Goal: Task Accomplishment & Management: Complete application form

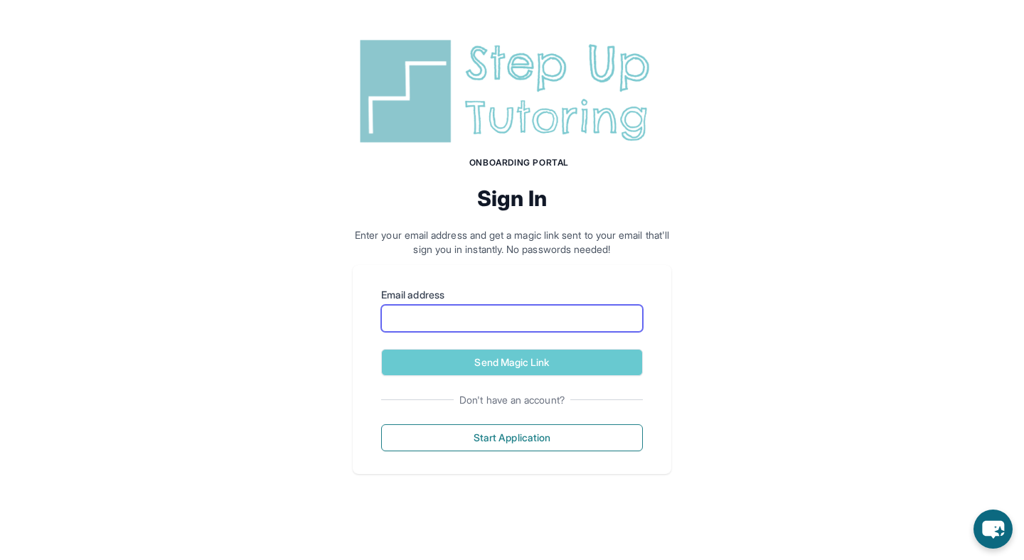
click at [608, 321] on input "Email address" at bounding box center [512, 318] width 262 height 27
type input "**********"
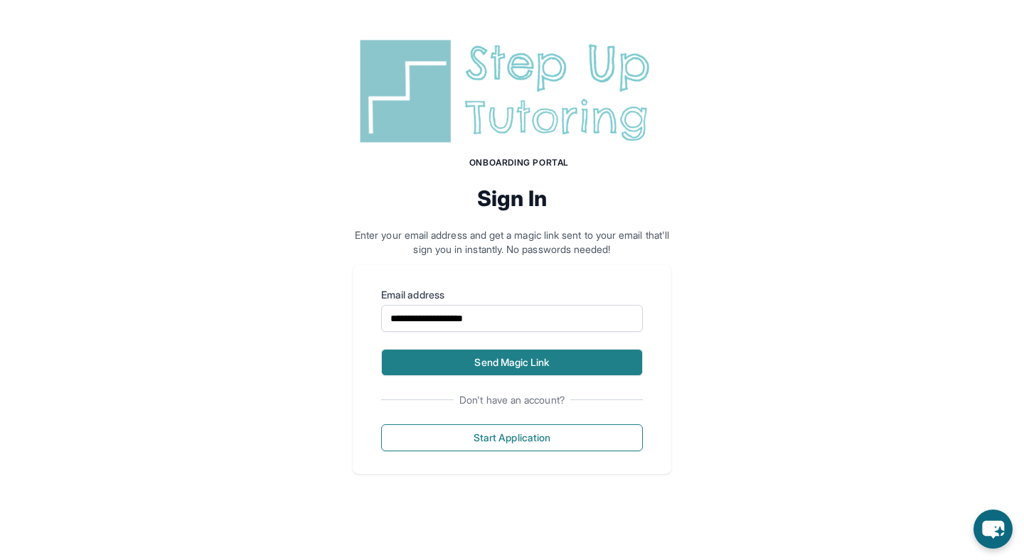
click at [518, 364] on button "Send Magic Link" at bounding box center [512, 362] width 262 height 27
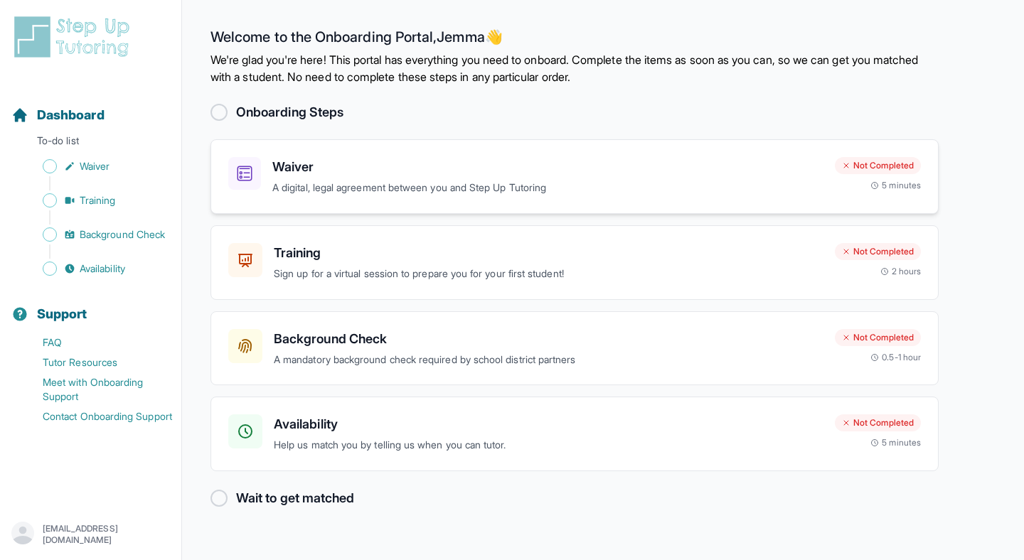
click at [237, 154] on div "Waiver A digital, legal agreement between you and Step Up Tutoring Not Complete…" at bounding box center [575, 176] width 728 height 75
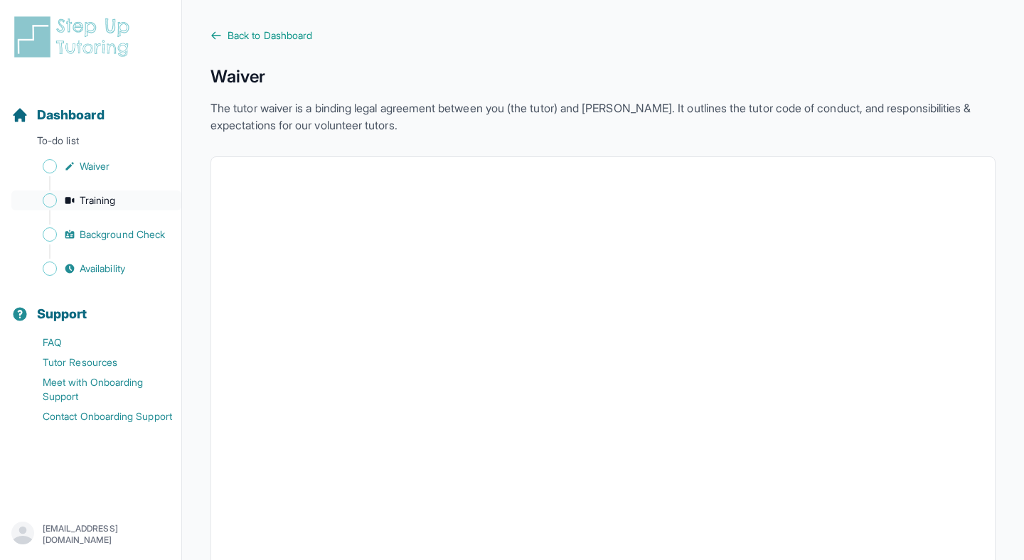
click at [124, 205] on link "Training" at bounding box center [96, 201] width 170 height 20
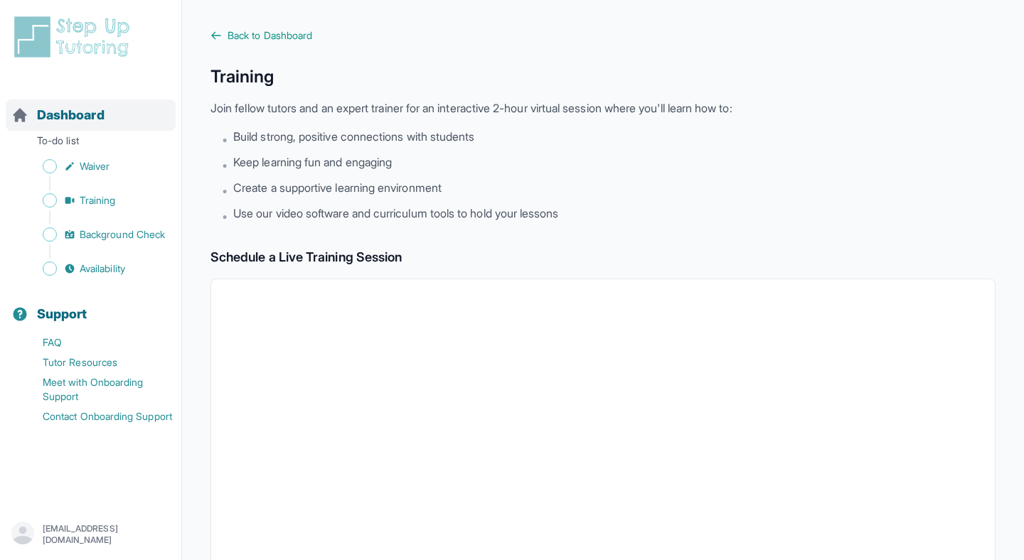
click at [102, 106] on span "Dashboard" at bounding box center [71, 115] width 68 height 20
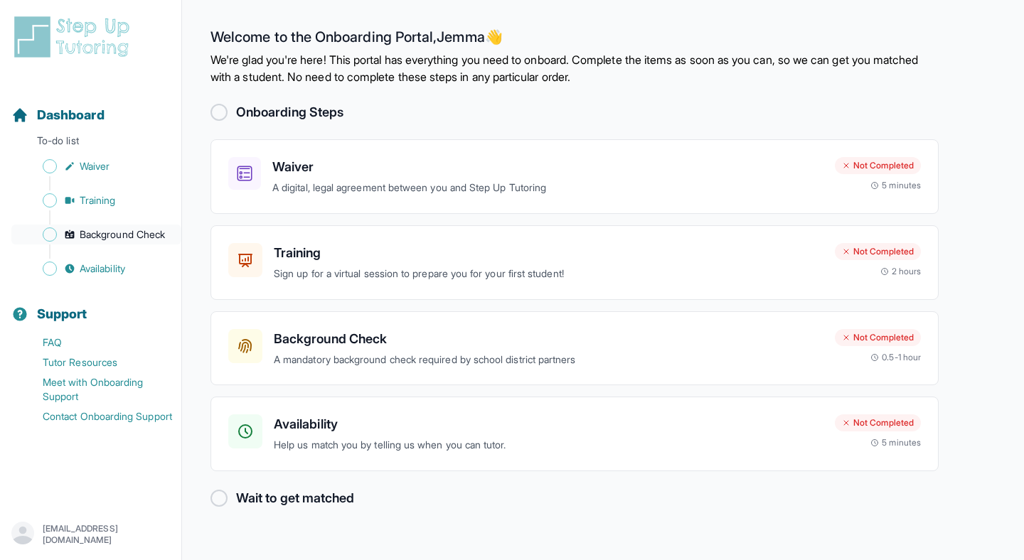
click at [145, 234] on span "Background Check" at bounding box center [122, 235] width 85 height 14
click at [507, 351] on div "Background Check A mandatory background check required by school district partn…" at bounding box center [549, 348] width 550 height 39
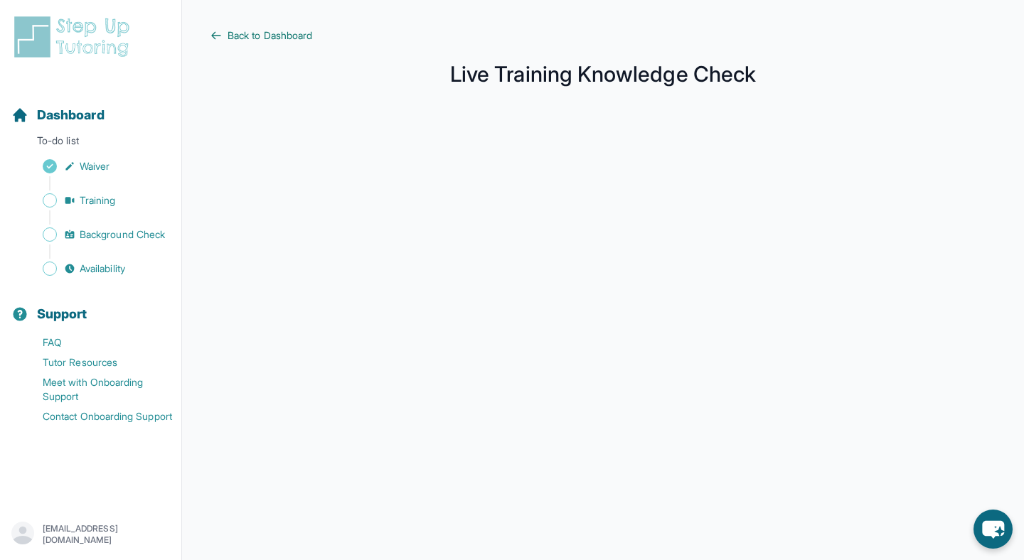
click at [282, 29] on span "Back to Dashboard" at bounding box center [270, 35] width 85 height 14
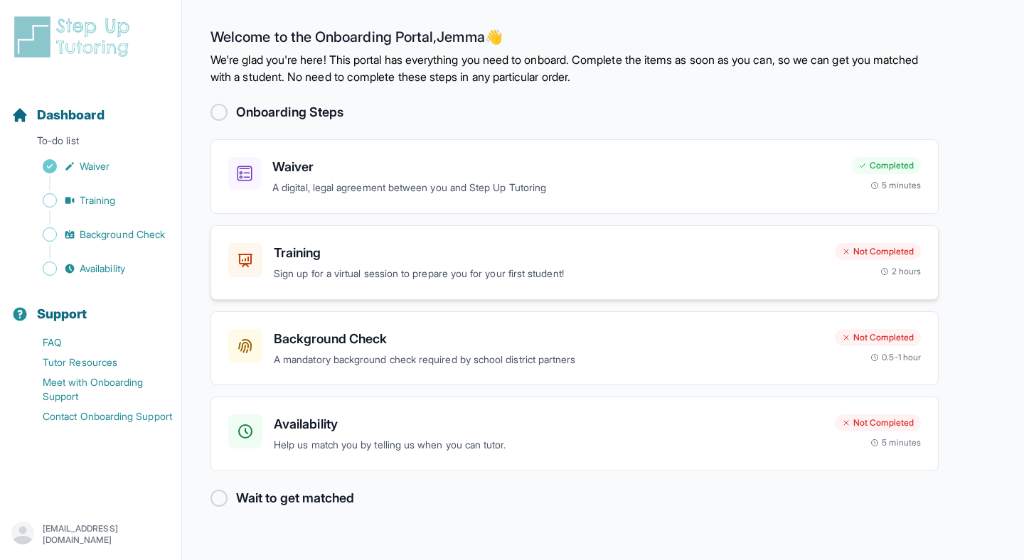
click at [528, 269] on p "Sign up for a virtual session to prepare you for your first student!" at bounding box center [549, 274] width 550 height 16
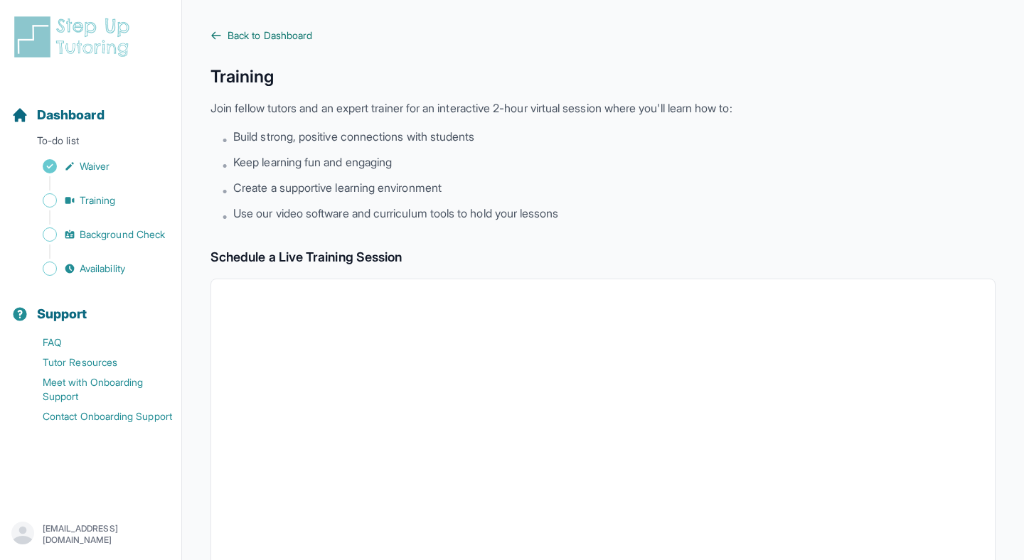
click at [294, 36] on span "Back to Dashboard" at bounding box center [270, 35] width 85 height 14
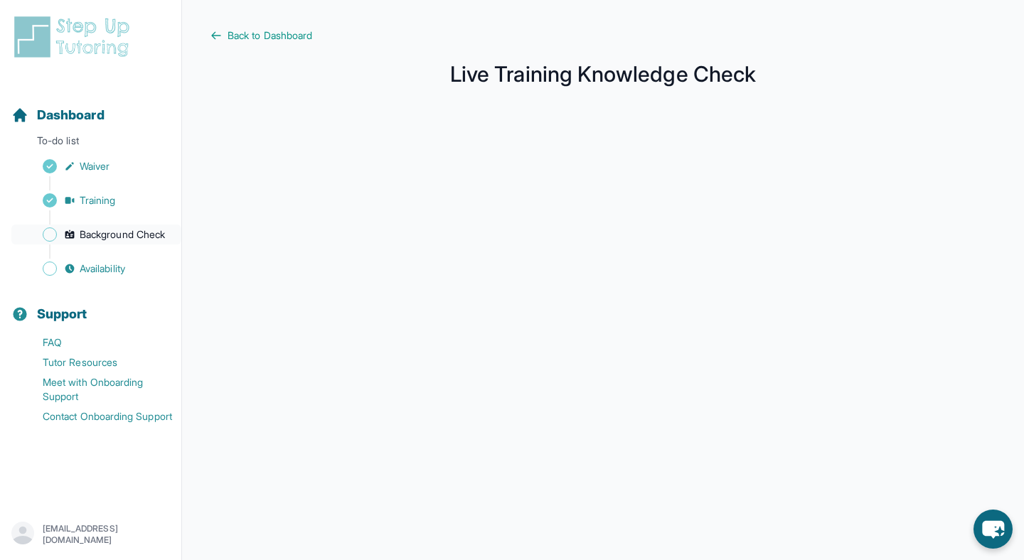
click at [107, 238] on span "Background Check" at bounding box center [122, 235] width 85 height 14
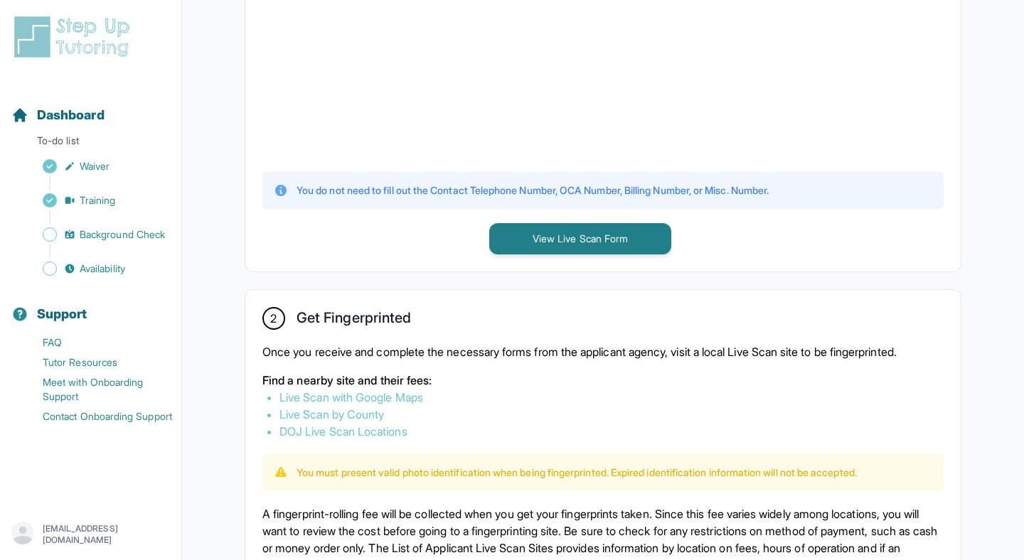
scroll to position [675, 0]
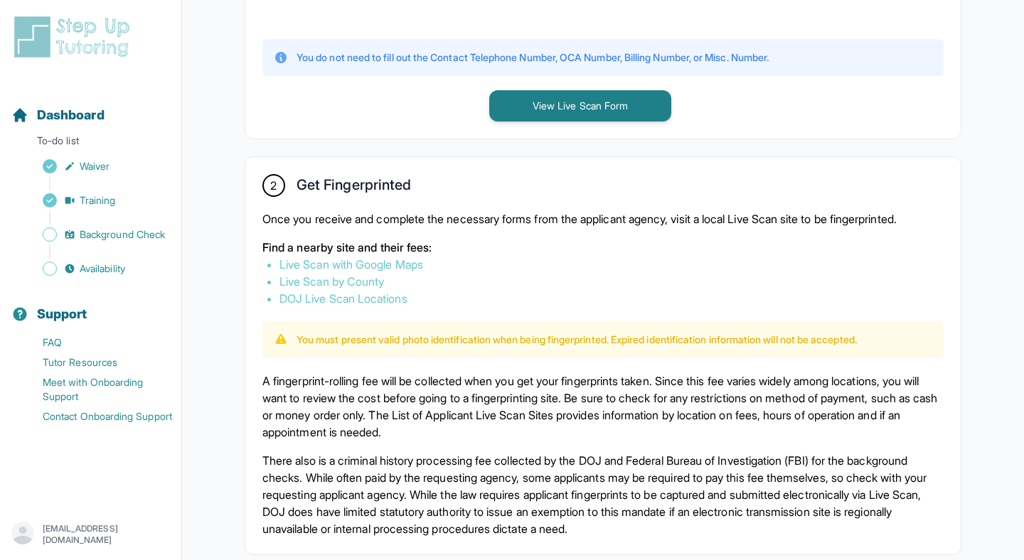
click at [407, 253] on p "Find a nearby site and their fees:" at bounding box center [602, 247] width 681 height 17
click at [405, 261] on link "Live Scan with Google Maps" at bounding box center [351, 264] width 144 height 14
